Goal: Navigation & Orientation: Find specific page/section

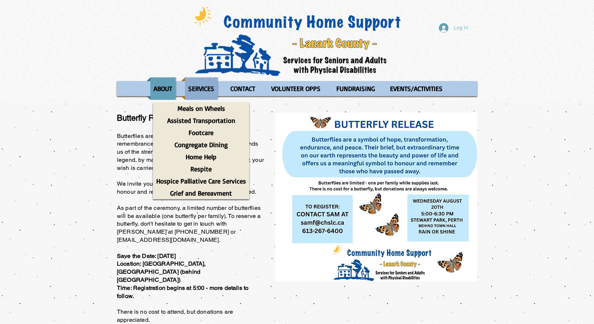
click at [204, 85] on p "SERVICES" at bounding box center [201, 89] width 33 height 22
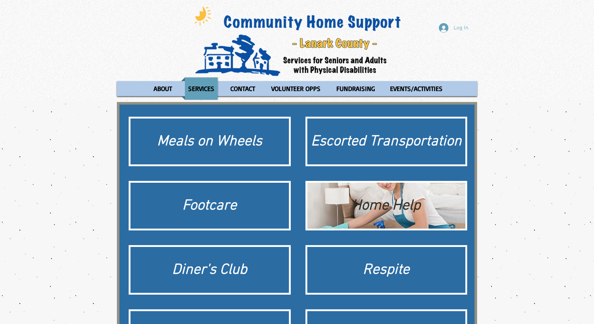
click at [405, 213] on div "Home Help" at bounding box center [386, 206] width 151 height 21
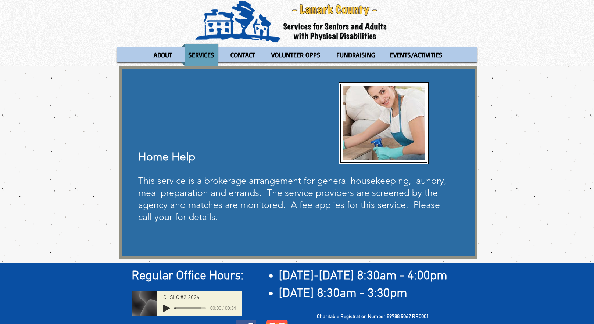
scroll to position [37, 0]
